Goal: Contribute content: Share content

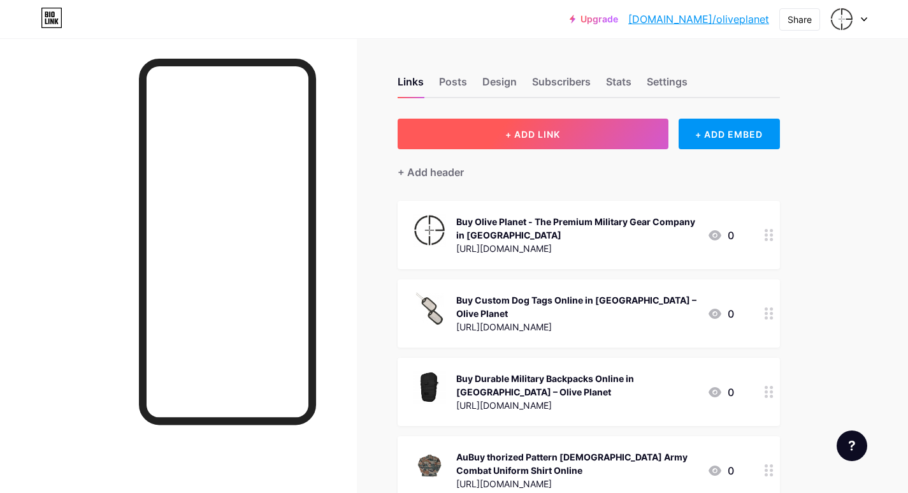
click at [587, 135] on button "+ ADD LINK" at bounding box center [533, 134] width 271 height 31
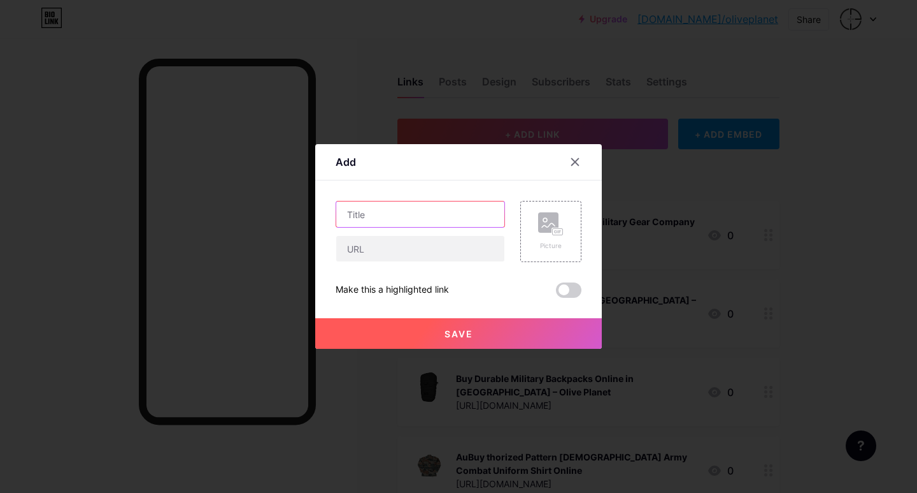
click at [384, 215] on input "text" at bounding box center [420, 213] width 168 height 25
paste input "Buy Army T Shirt Online"
click at [367, 215] on input "Buy Army T Shirt Online" at bounding box center [420, 213] width 168 height 25
click at [429, 215] on input "Buy Stylish Army T Shirt Online" at bounding box center [420, 213] width 168 height 25
click at [483, 210] on input "Buy Stylish Army T-Shirt Online" at bounding box center [420, 213] width 168 height 25
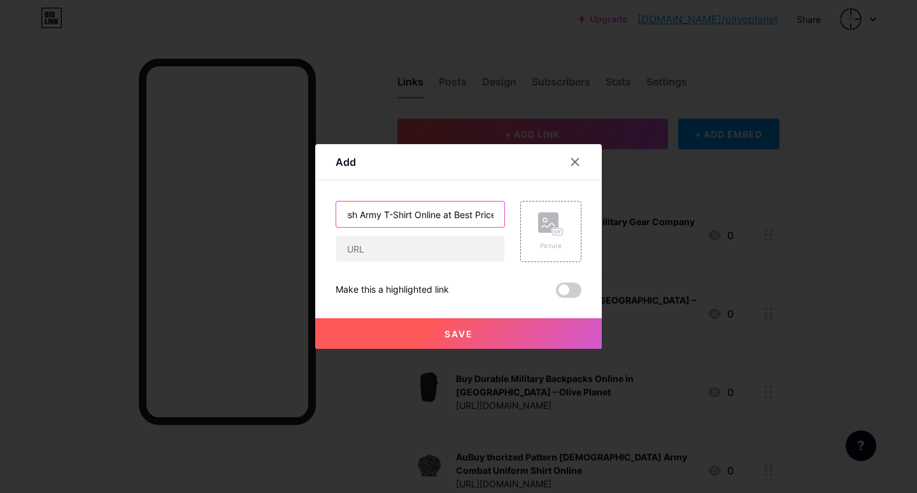
scroll to position [0, 41]
type input "Buy Stylish Army T-Shirt Online at Best Price"
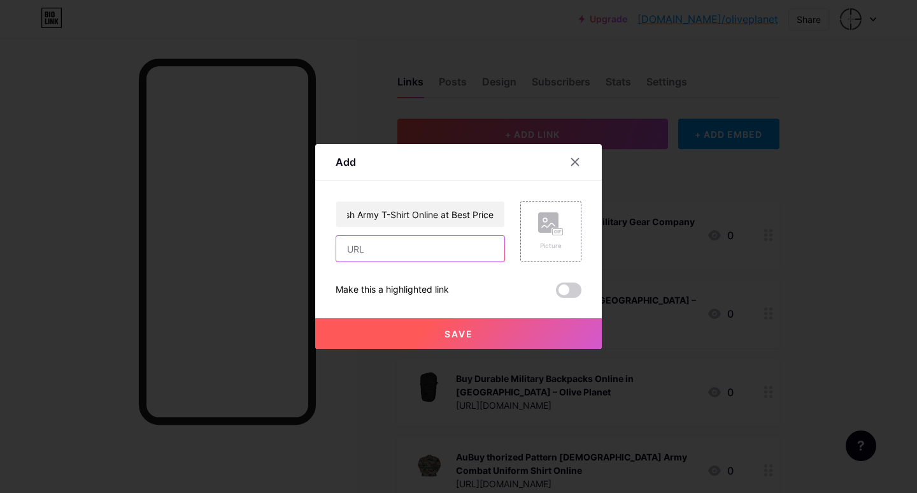
click at [428, 245] on input "text" at bounding box center [420, 248] width 168 height 25
click at [388, 254] on input "text" at bounding box center [420, 248] width 168 height 25
paste input "[URL][DOMAIN_NAME]"
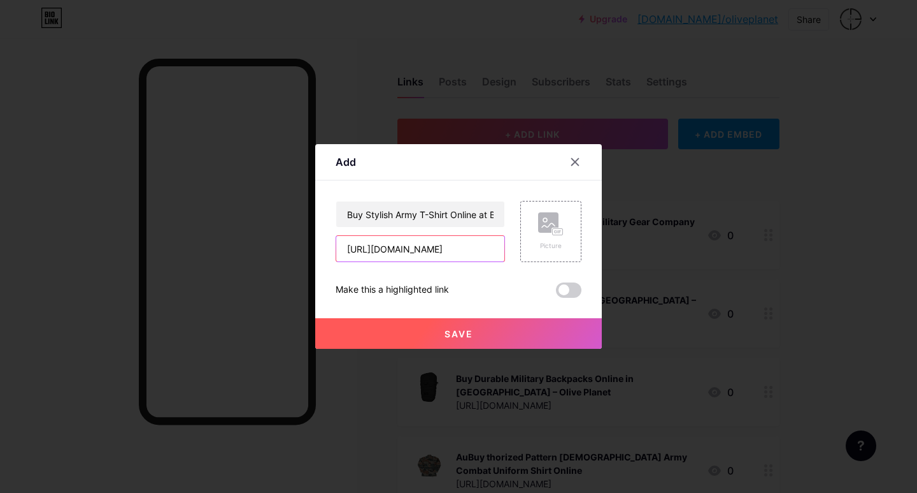
type input "[URL][DOMAIN_NAME]"
click at [477, 341] on button "Save" at bounding box center [458, 333] width 287 height 31
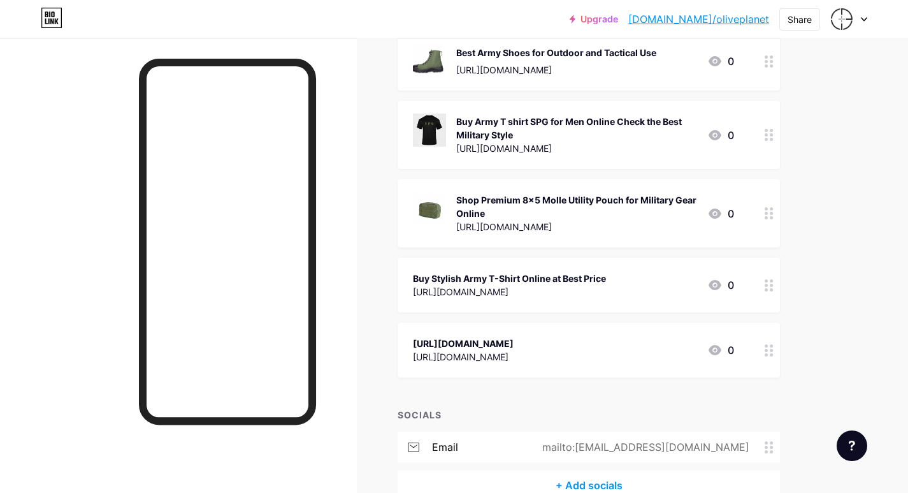
scroll to position [1338, 0]
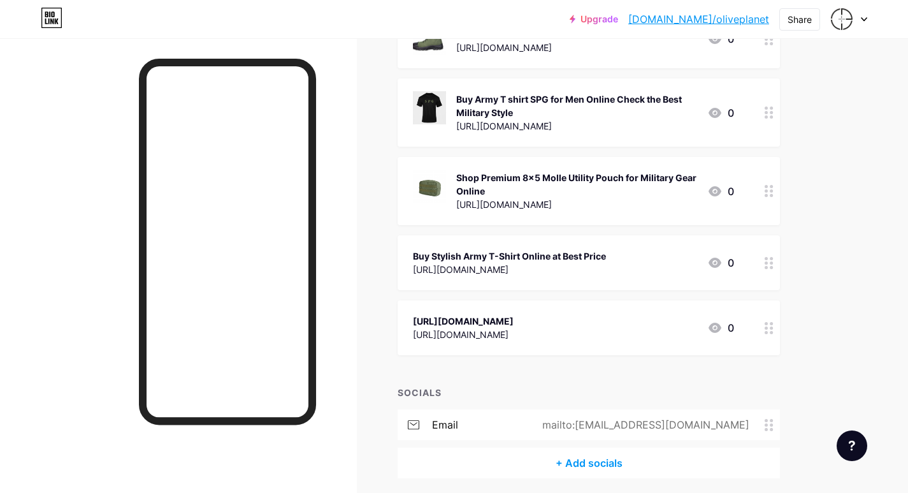
click at [773, 322] on icon at bounding box center [769, 328] width 9 height 12
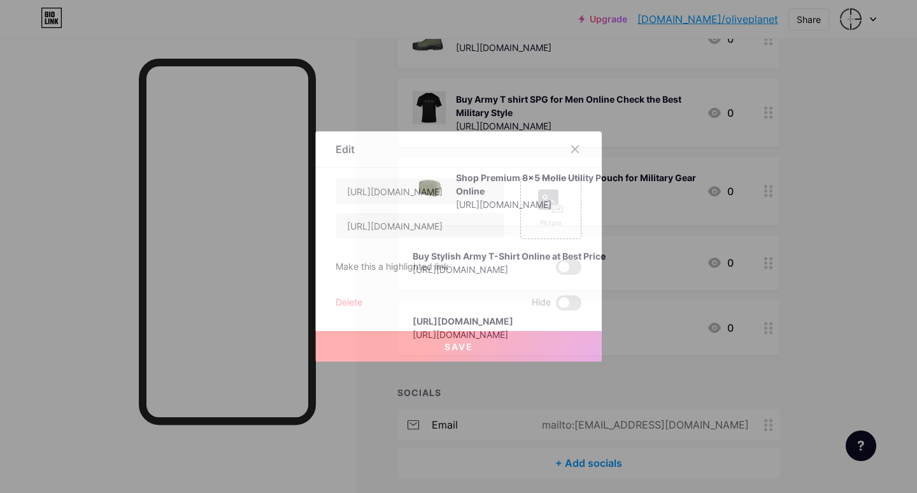
drag, startPoint x: 880, startPoint y: 292, endPoint x: 867, endPoint y: 292, distance: 12.7
click at [881, 292] on div at bounding box center [458, 246] width 917 height 493
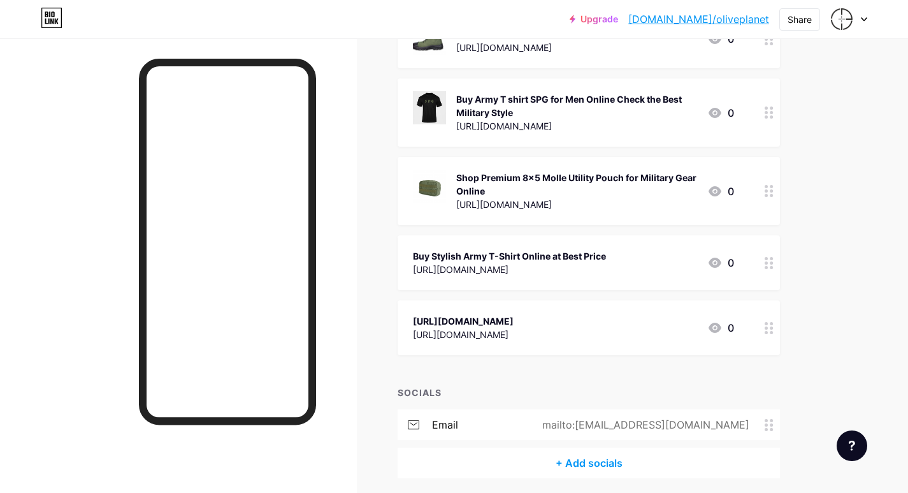
click at [768, 257] on icon at bounding box center [769, 263] width 9 height 12
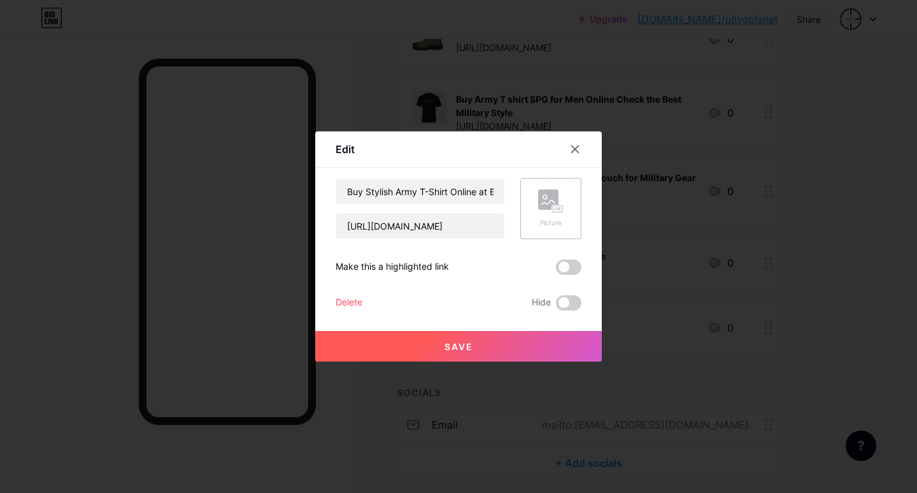
click at [549, 212] on icon at bounding box center [550, 201] width 25 height 24
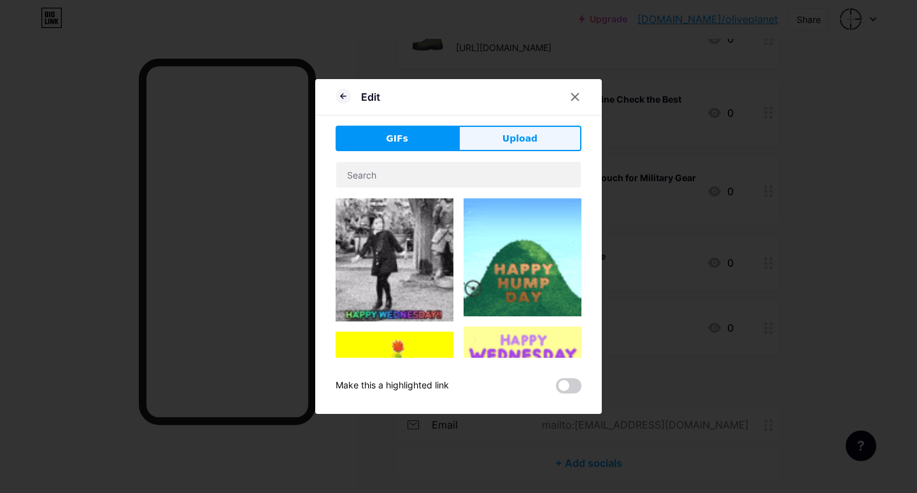
click at [494, 150] on button "Upload" at bounding box center [520, 138] width 123 height 25
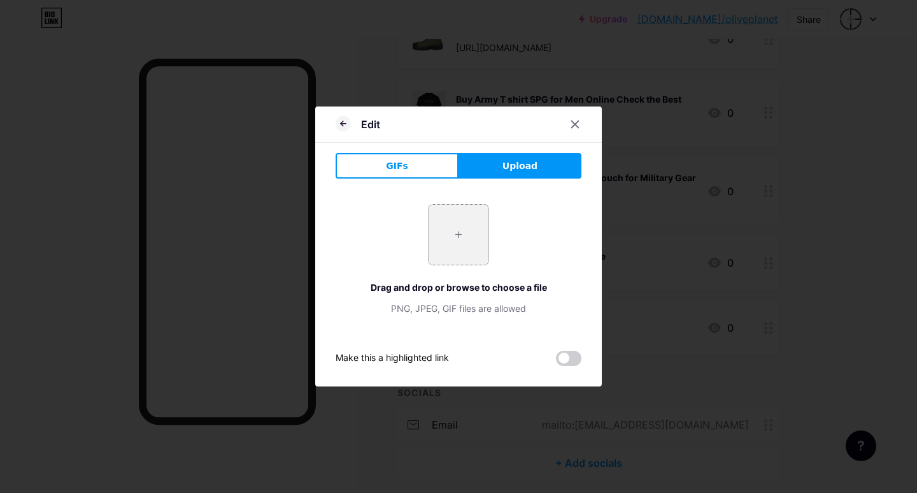
click at [472, 229] on input "file" at bounding box center [459, 235] width 60 height 60
type input "C:\fakepath\army_men_black_tshirt_white_print_fight_drink_laugh_mourn_together_…"
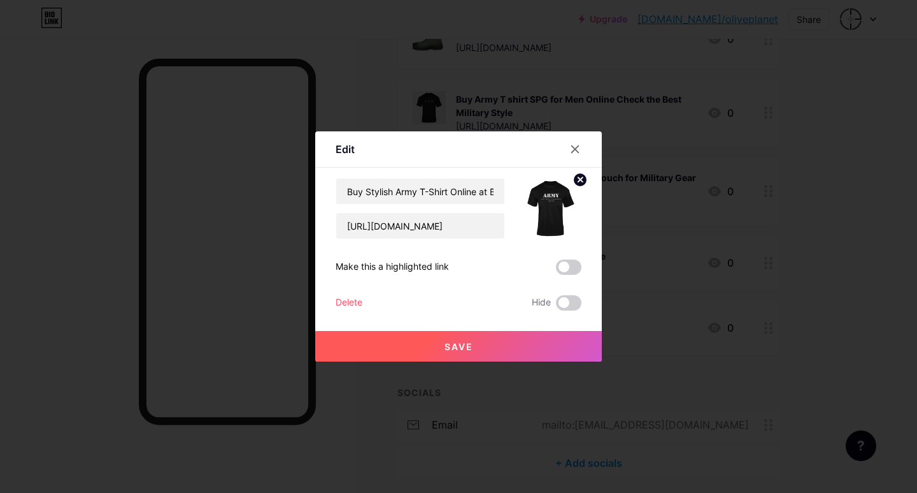
click at [464, 345] on span "Save" at bounding box center [459, 346] width 29 height 11
